Goal: Task Accomplishment & Management: Manage account settings

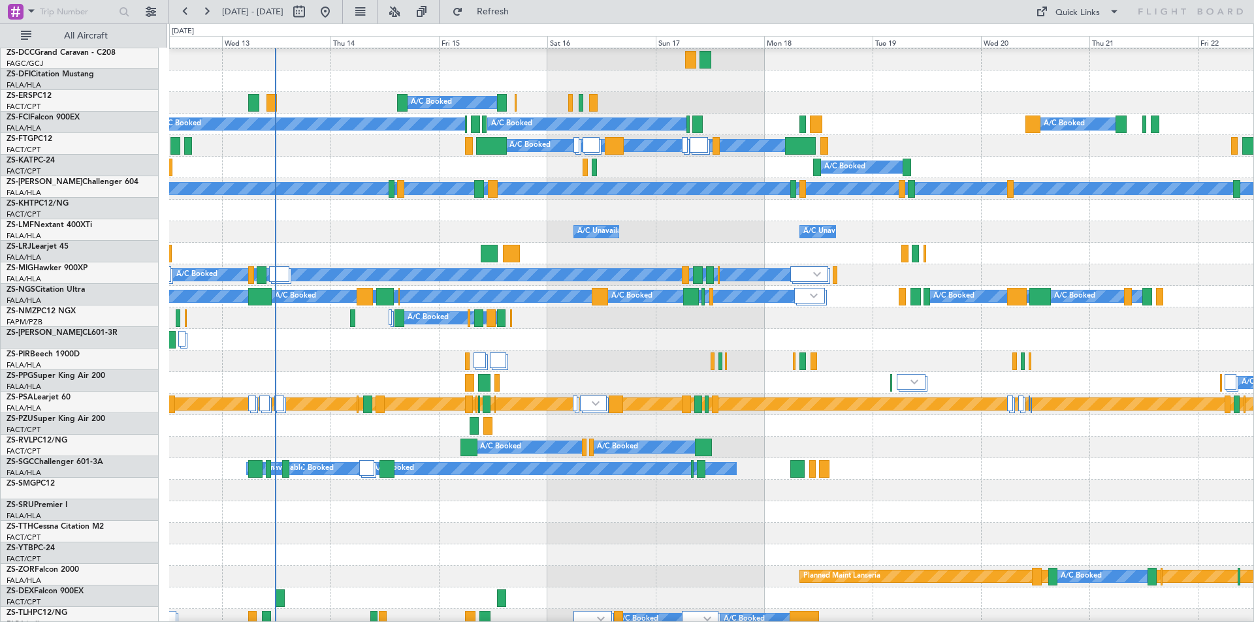
scroll to position [106, 0]
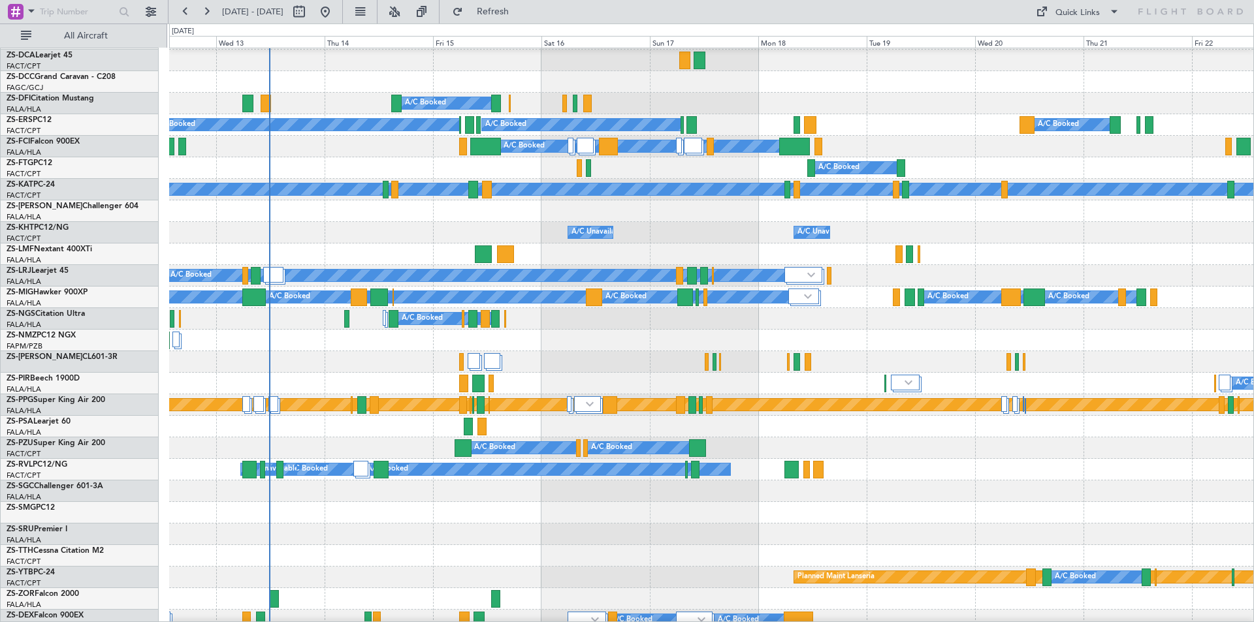
click at [688, 529] on div at bounding box center [711, 535] width 1084 height 22
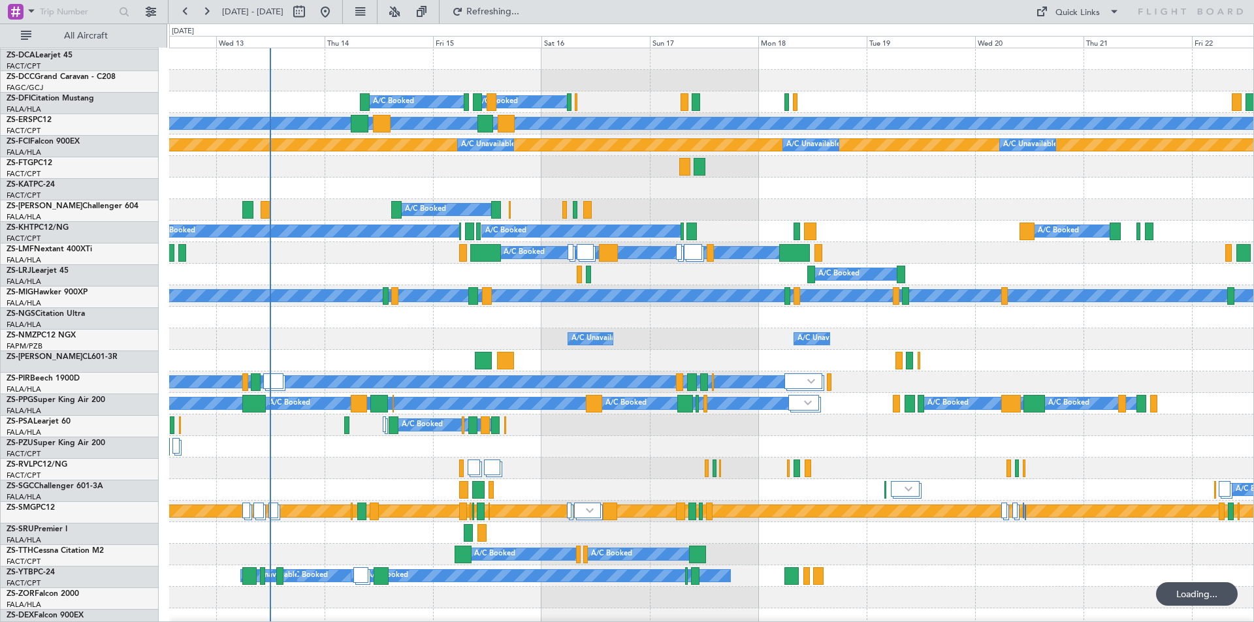
scroll to position [0, 0]
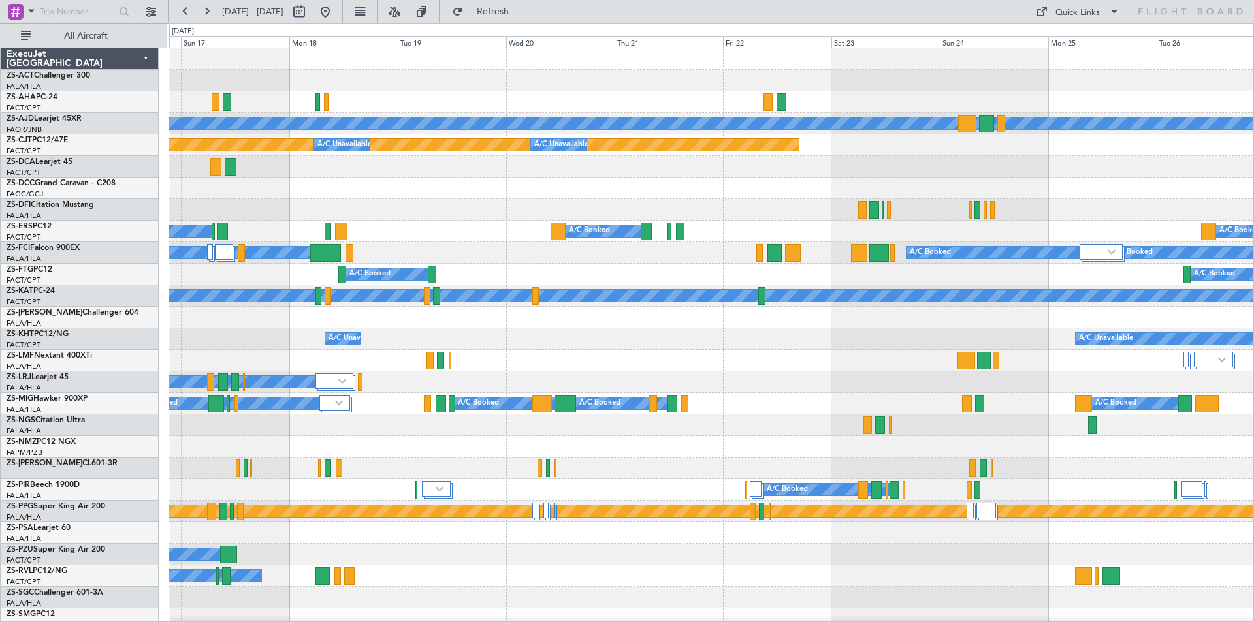
click at [524, 229] on div "A/C Booked A/C Booked A/C Booked A/C Booked A/C Booked" at bounding box center [711, 232] width 1084 height 22
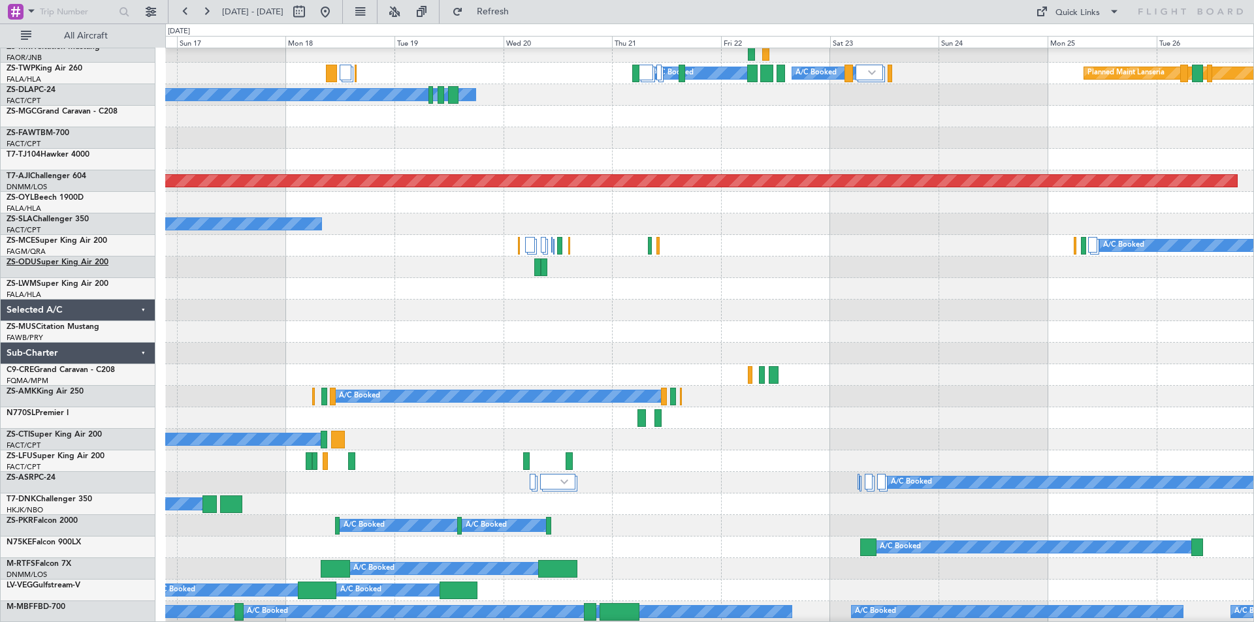
scroll to position [783, 0]
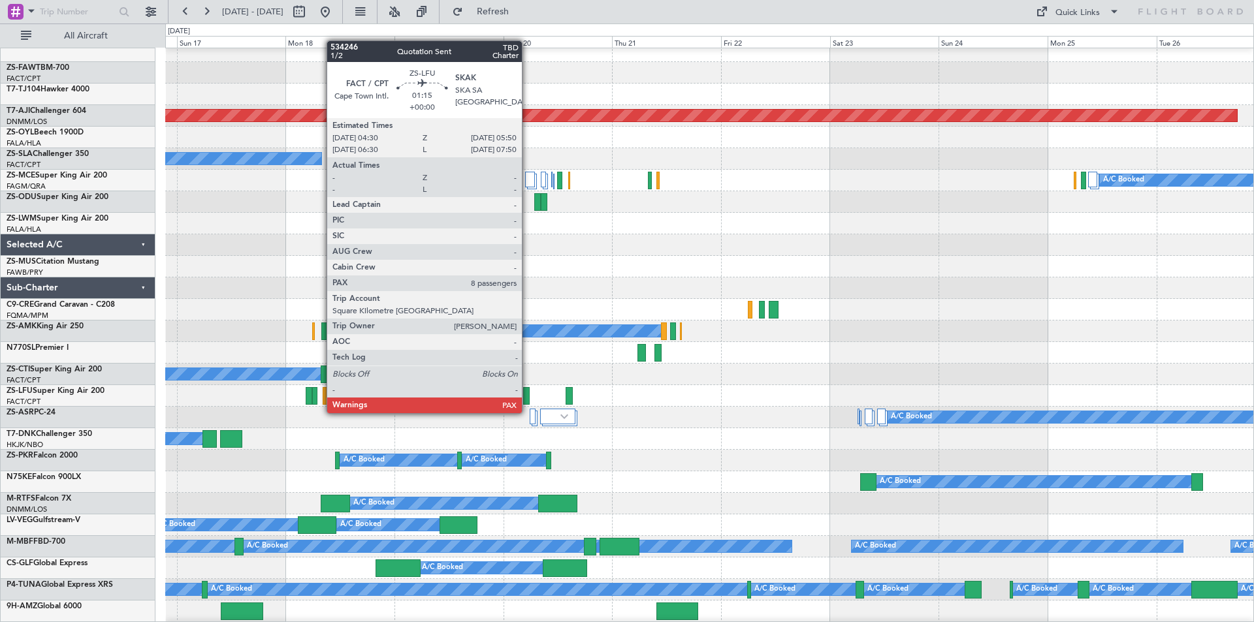
click at [528, 400] on div at bounding box center [526, 396] width 7 height 18
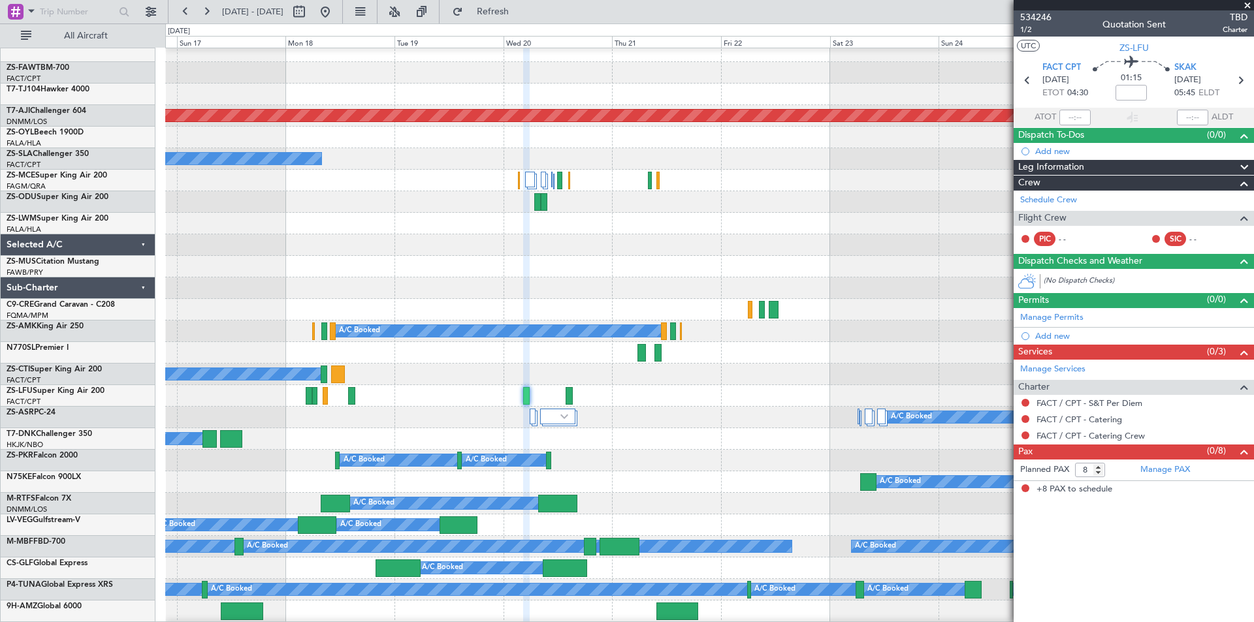
click at [1246, 6] on span at bounding box center [1247, 6] width 13 height 12
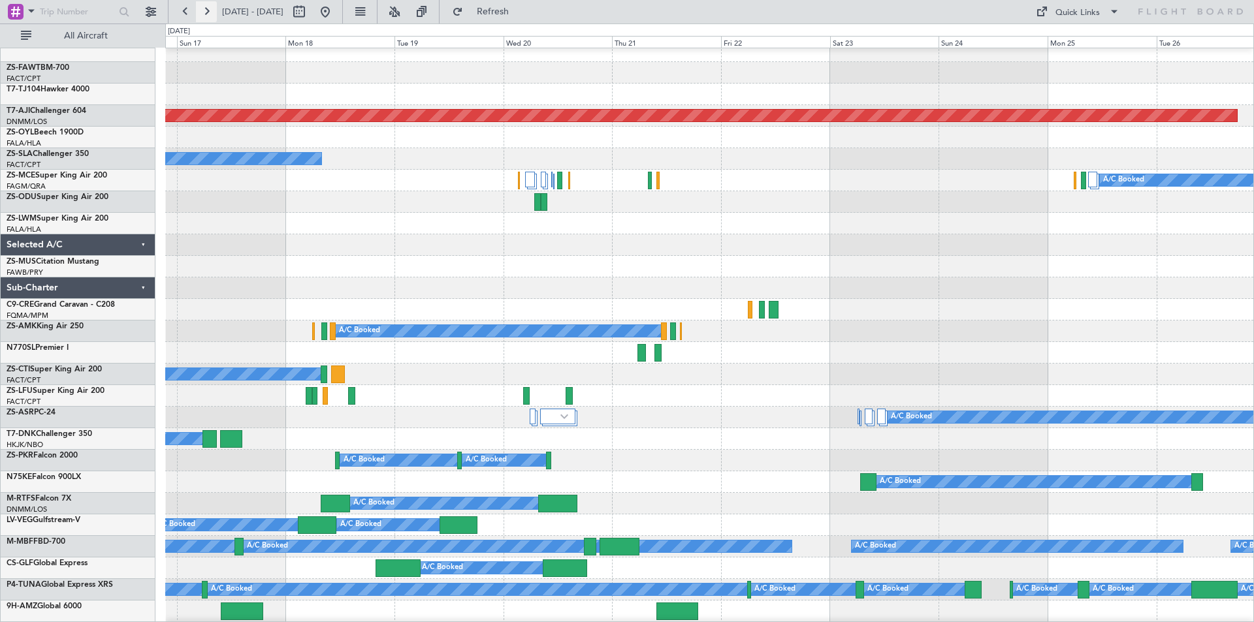
click at [208, 14] on button at bounding box center [206, 11] width 21 height 21
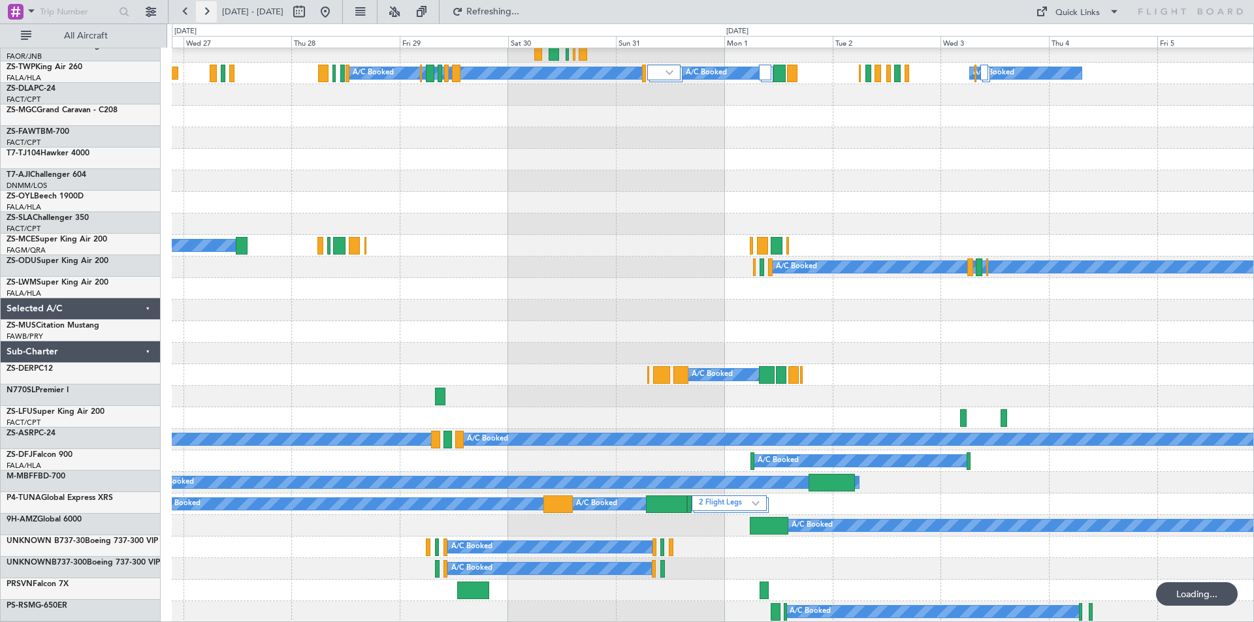
scroll to position [718, 0]
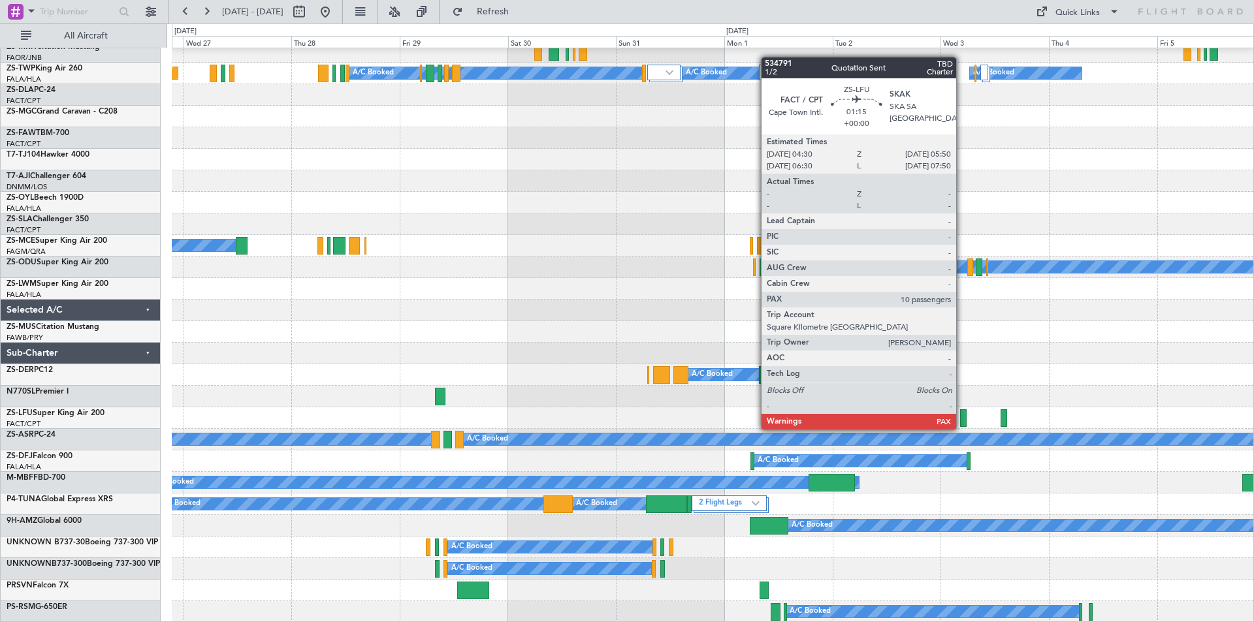
click at [962, 417] on div at bounding box center [963, 418] width 7 height 18
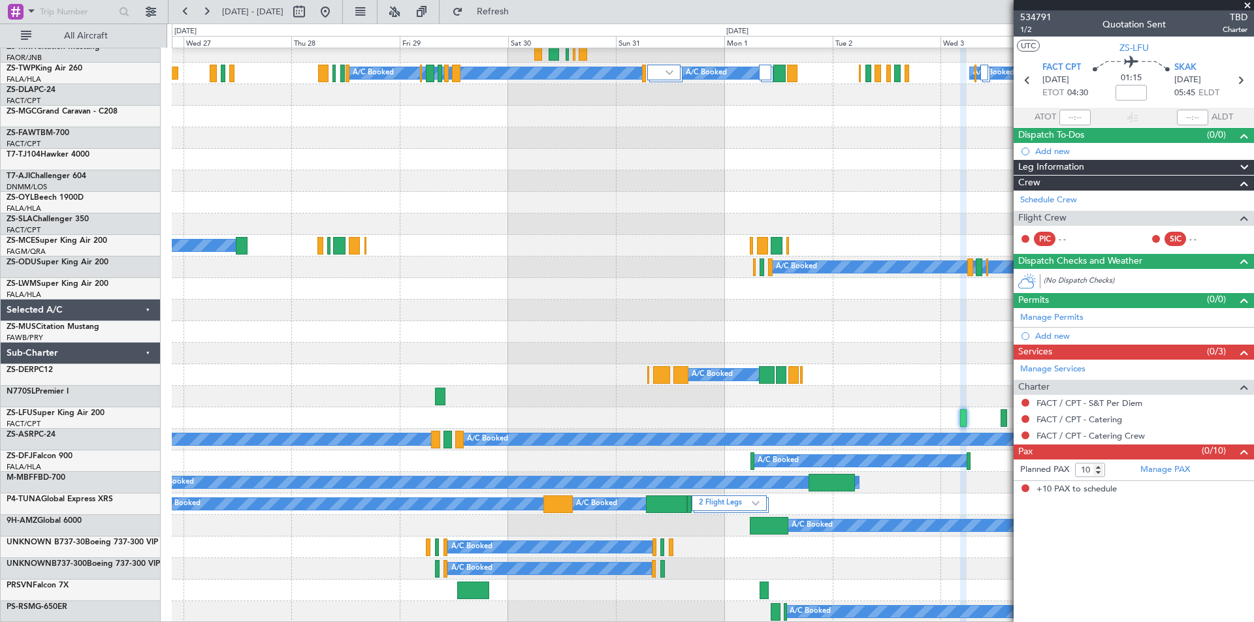
drag, startPoint x: 1248, startPoint y: 3, endPoint x: 1202, endPoint y: 78, distance: 87.3
click at [1248, 3] on span at bounding box center [1247, 6] width 13 height 12
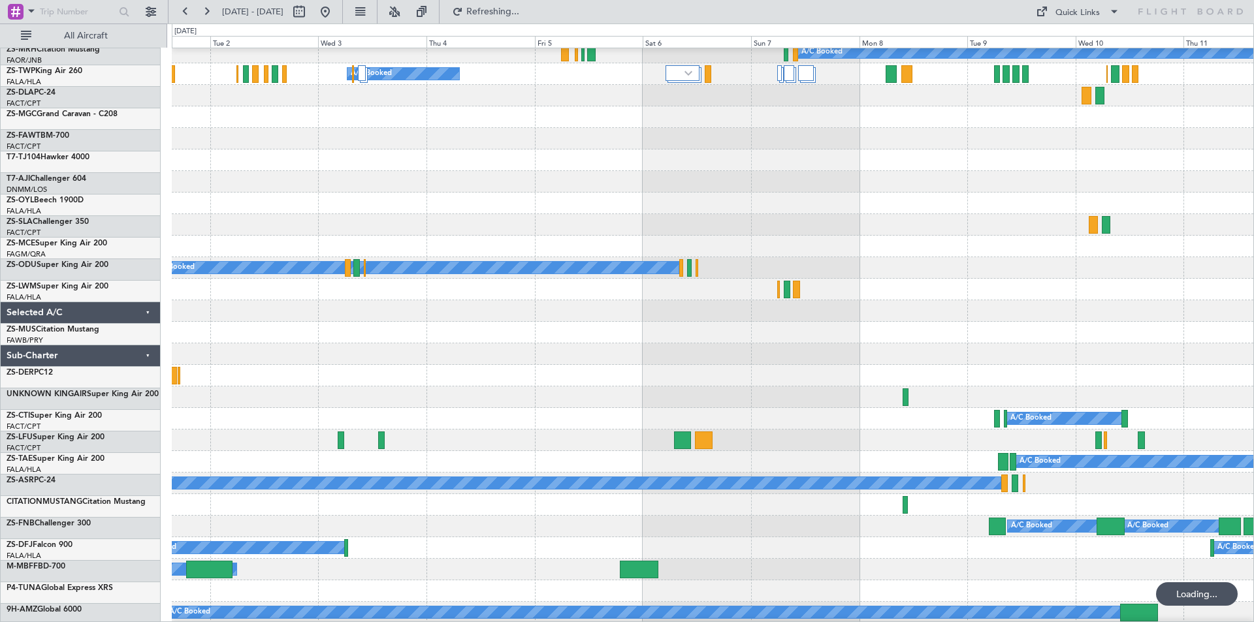
scroll to position [718, 0]
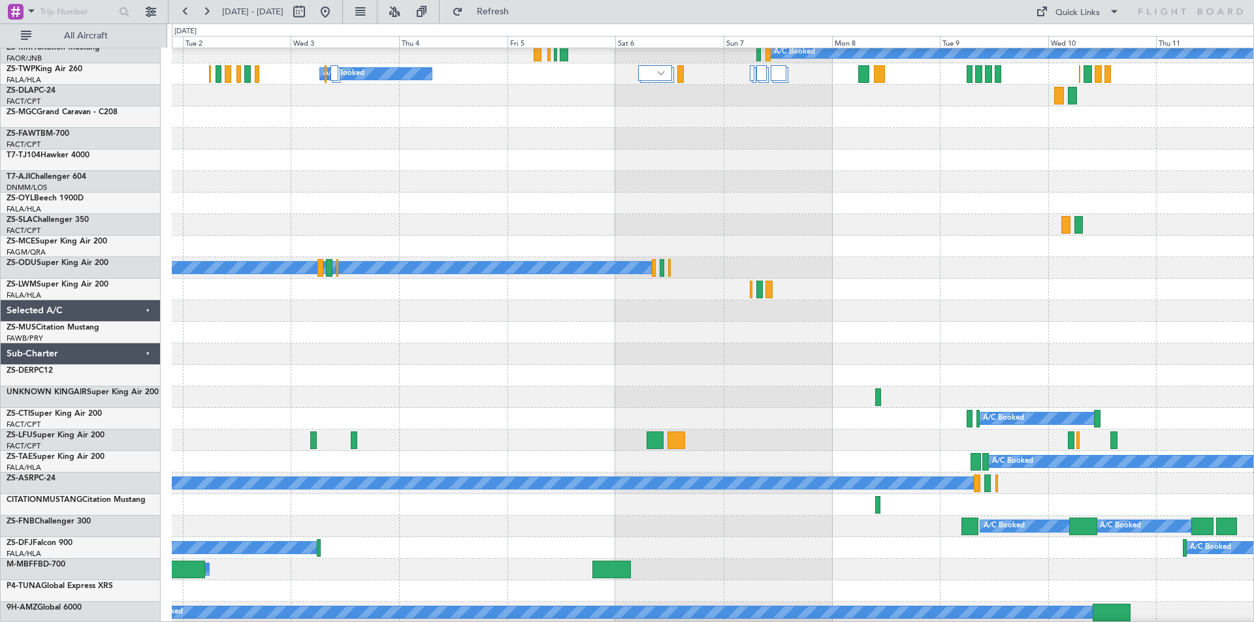
click at [854, 323] on div at bounding box center [712, 333] width 1081 height 22
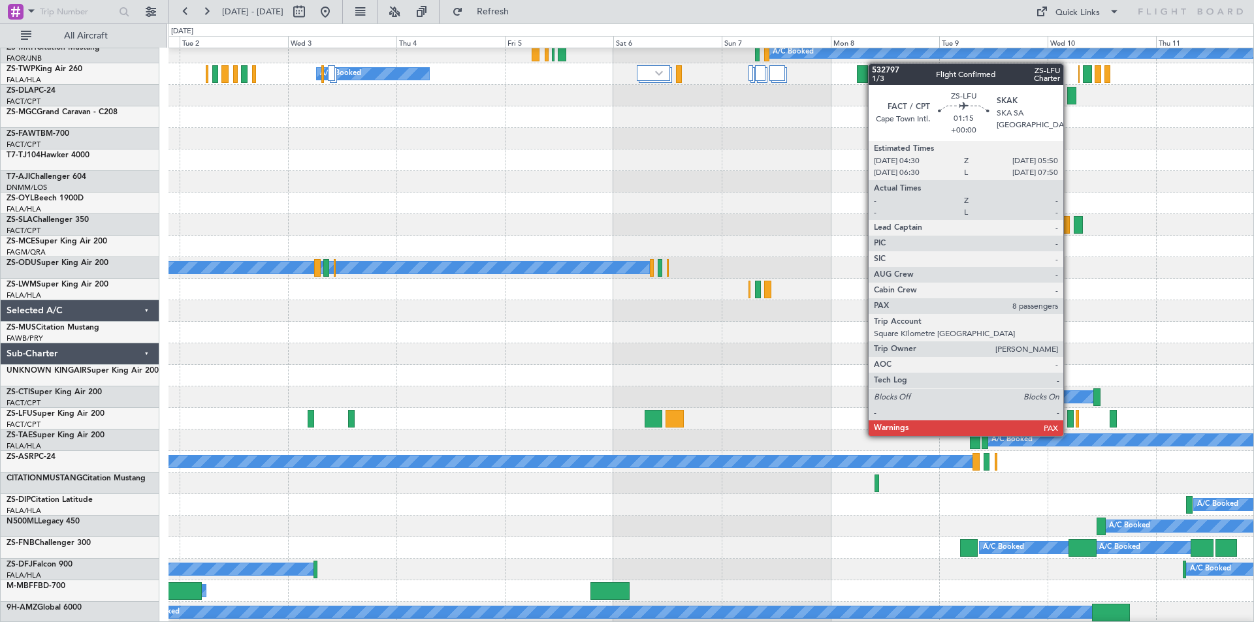
click at [1069, 423] on div at bounding box center [1070, 419] width 7 height 18
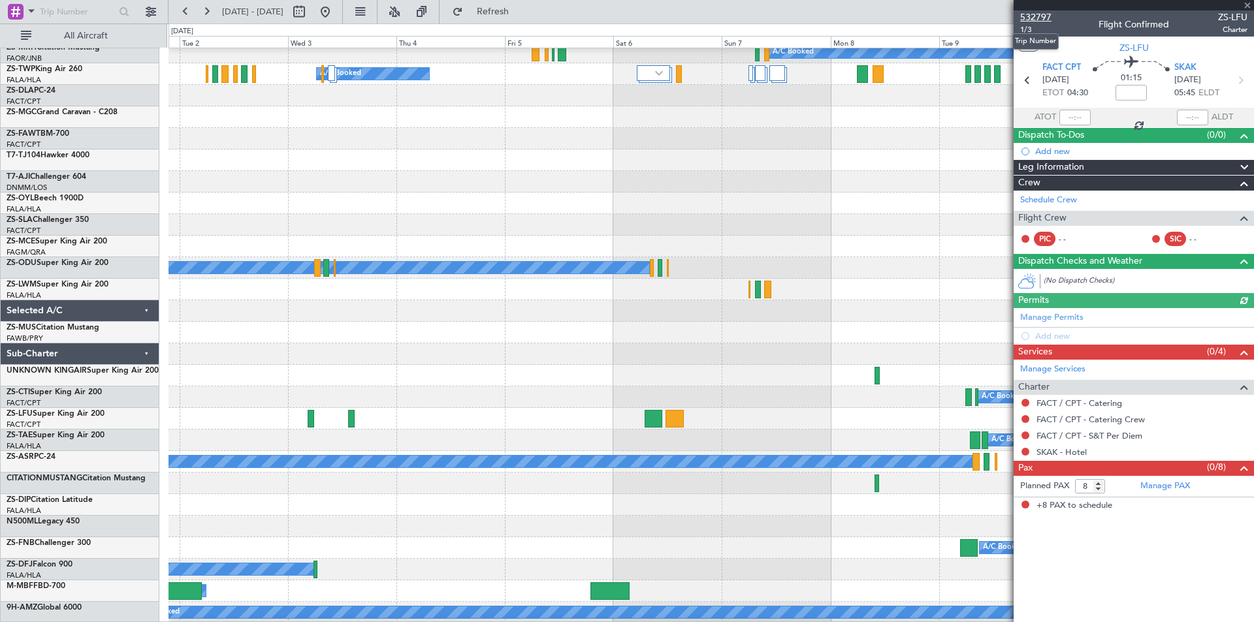
click at [1034, 13] on span "532797" at bounding box center [1035, 17] width 31 height 14
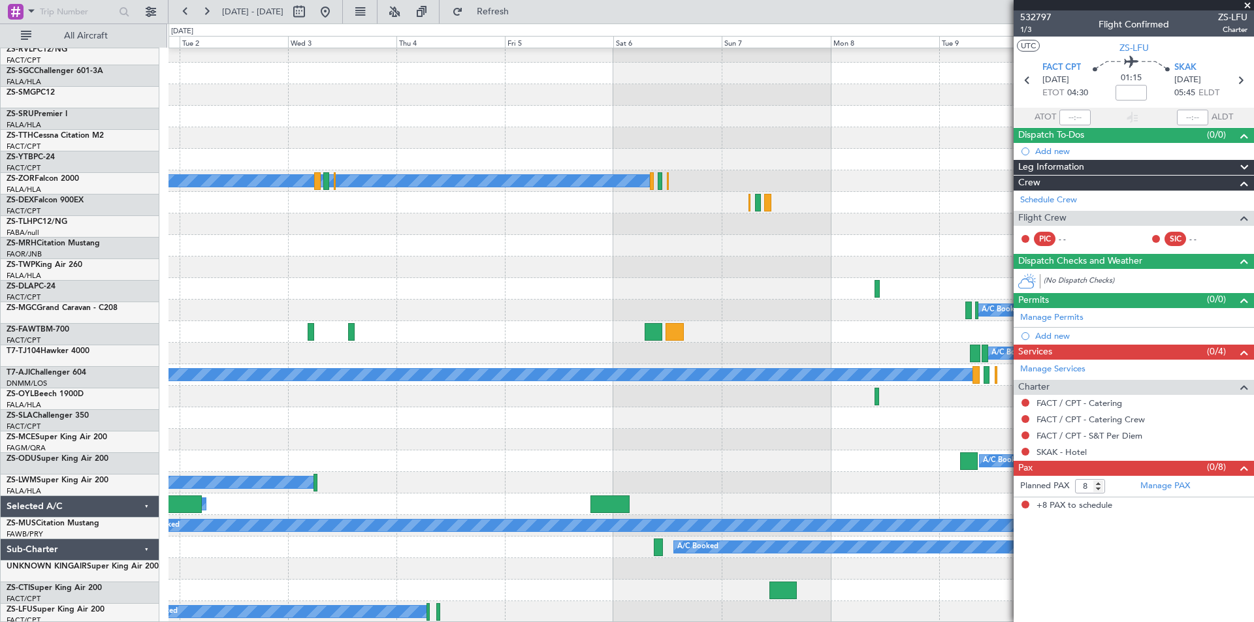
scroll to position [804, 0]
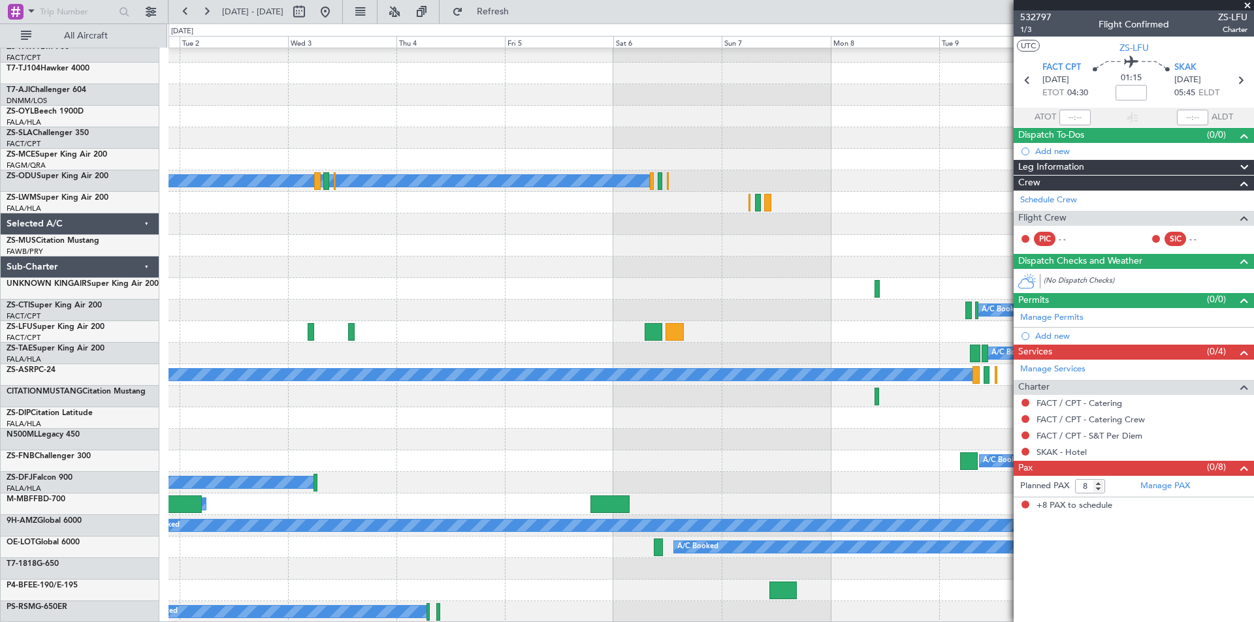
click at [1250, 3] on span at bounding box center [1247, 6] width 13 height 12
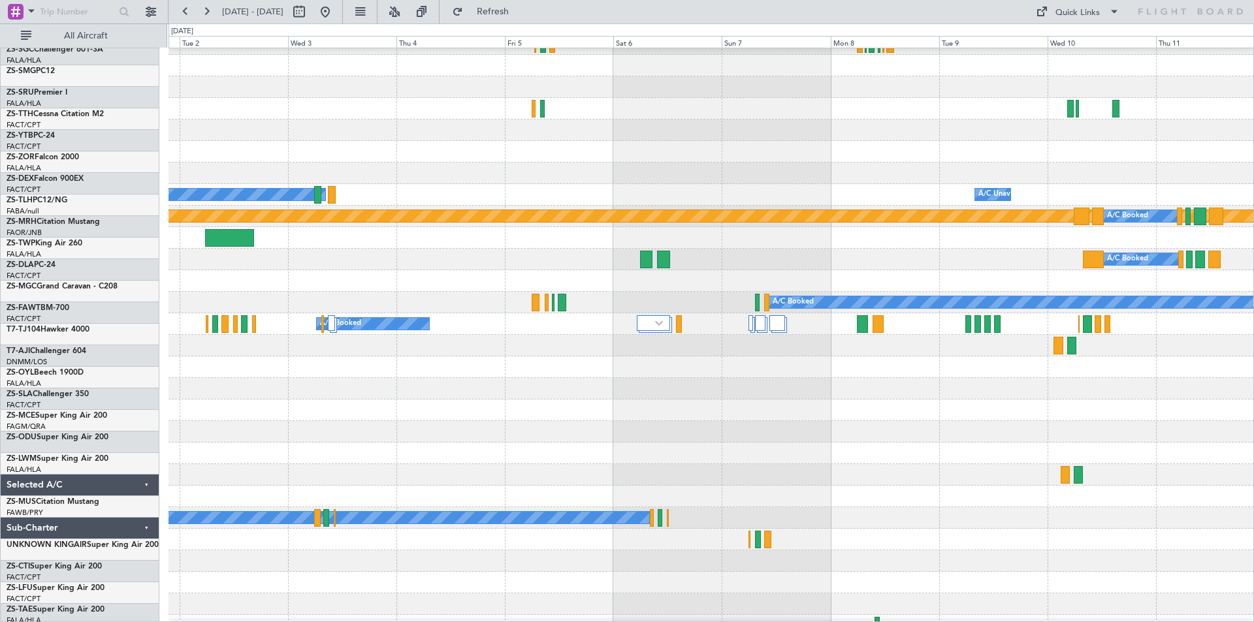
scroll to position [347, 0]
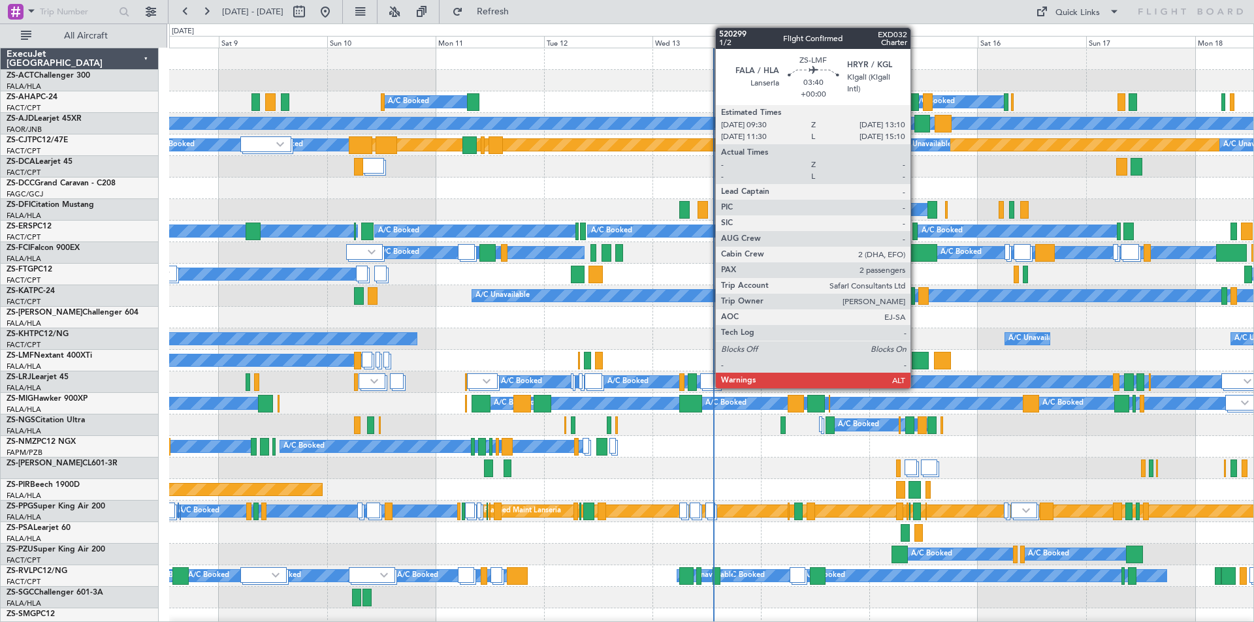
click at [916, 358] on div at bounding box center [919, 361] width 17 height 18
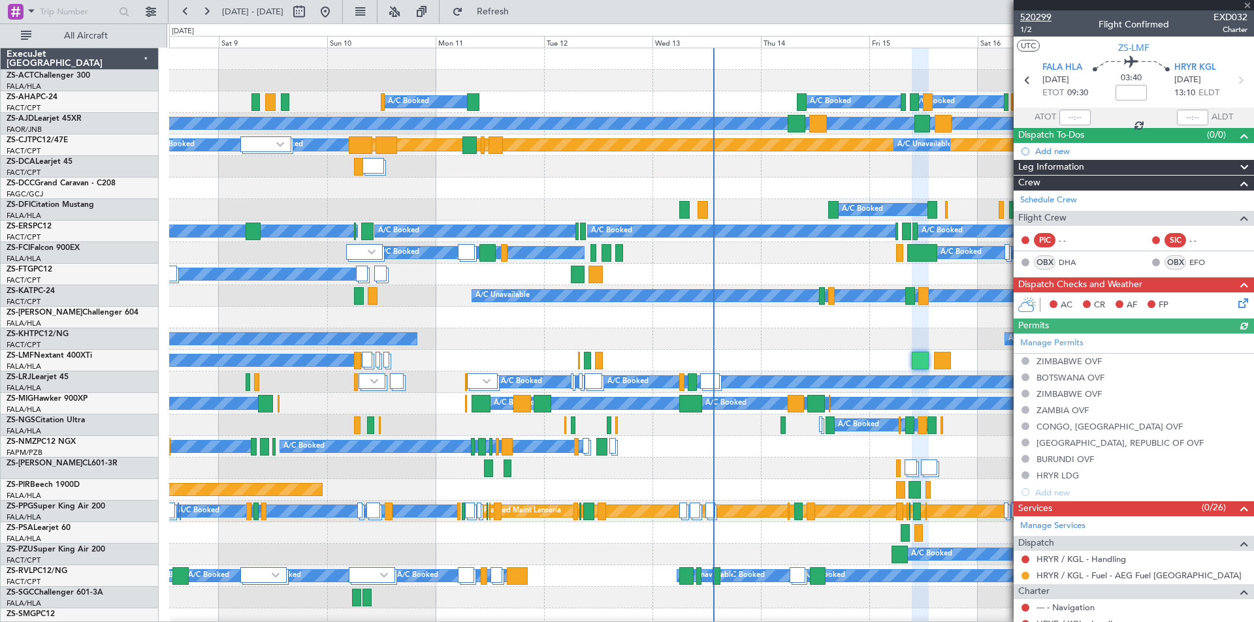
click at [1039, 16] on span "520299" at bounding box center [1035, 17] width 31 height 14
